Goal: Task Accomplishment & Management: Complete application form

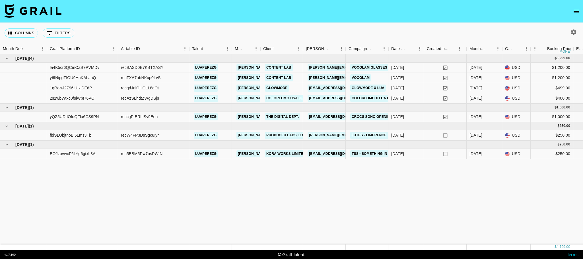
drag, startPoint x: 494, startPoint y: 1, endPoint x: 362, endPoint y: 14, distance: 132.9
click at [362, 14] on nav at bounding box center [291, 11] width 583 height 23
click at [287, 155] on link "KORA WORKS LIMITED" at bounding box center [286, 153] width 42 height 7
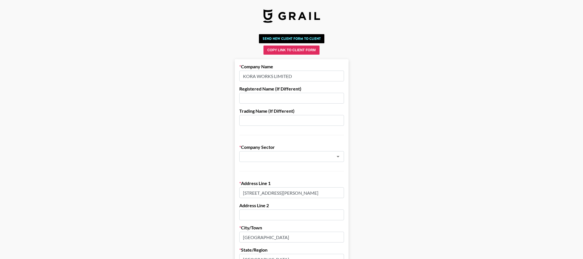
type input "Agency"
type input "United Kingdom"
